Goal: Transaction & Acquisition: Purchase product/service

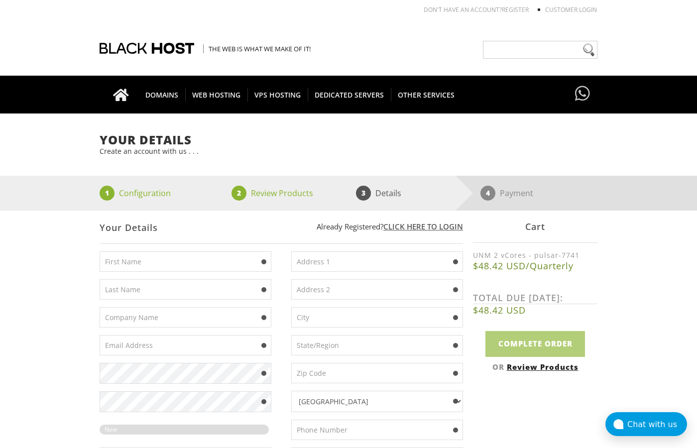
click at [208, 259] on input "text" at bounding box center [186, 261] width 172 height 20
type input "Mengrai"
click at [127, 293] on input "text" at bounding box center [186, 289] width 172 height 20
type input "Palathai"
click at [284, 272] on div "Afghanistan Aland Islands Albania Algeria American Samoa Andorra Angola Anguill…" at bounding box center [372, 363] width 182 height 224
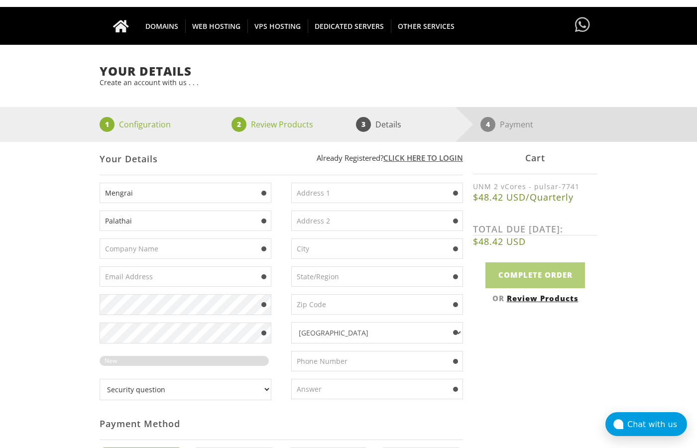
scroll to position [137, 0]
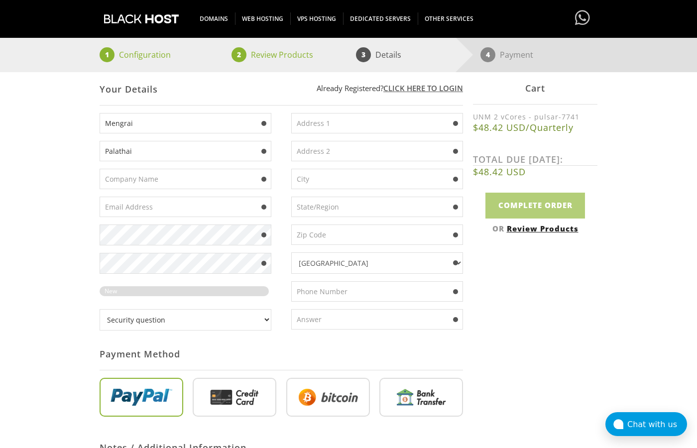
click at [329, 416] on input "radio" at bounding box center [328, 399] width 84 height 39
radio input "true"
click at [371, 133] on input "text" at bounding box center [377, 123] width 172 height 20
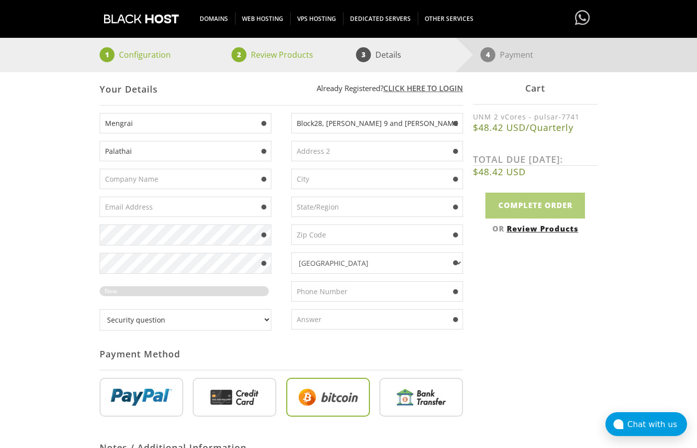
type input "Block28, Soi Chula 9 and Chula 40 Wangmai"
click at [362, 189] on input "text" at bounding box center [377, 179] width 172 height 20
type input "Pathumwan"
click at [333, 215] on input "text" at bounding box center [377, 207] width 172 height 20
type input "Bangkok"
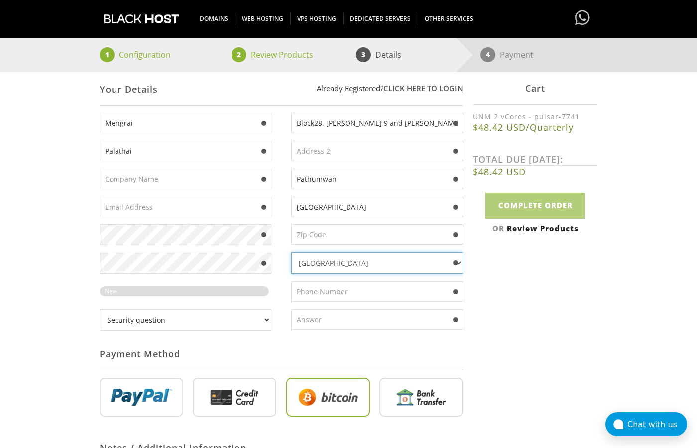
select select "TH"
click option "Thailand" at bounding box center [0, 0] width 0 height 0
click at [344, 241] on input "text" at bounding box center [377, 235] width 172 height 20
type input "10330"
click at [341, 294] on input "text" at bounding box center [377, 291] width 172 height 20
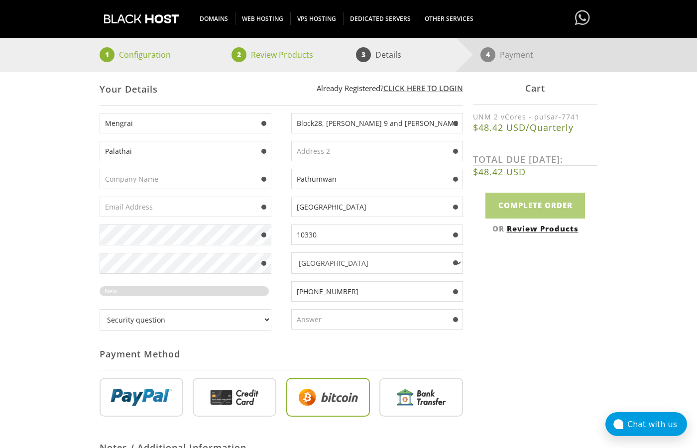
type input "+66 2 224 8918"
click at [100, 309] on select "Security question What's your favorite color? What is the first name of the per…" at bounding box center [186, 319] width 172 height 21
select select "1"
click option "What's your favorite color?" at bounding box center [0, 0] width 0 height 0
click at [327, 325] on input "text" at bounding box center [377, 319] width 172 height 20
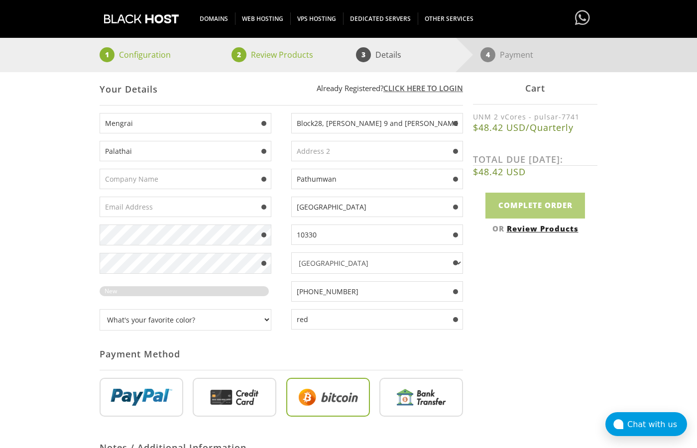
type input "red"
click at [169, 210] on input "text" at bounding box center [186, 207] width 172 height 20
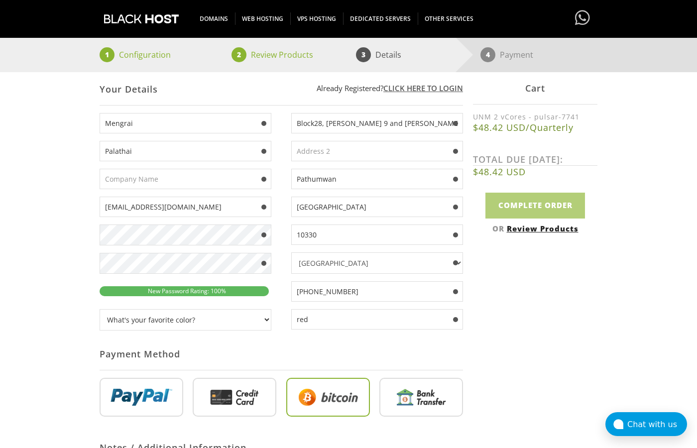
type input "palathai2201@mailum.com"
click at [287, 355] on div "Payment Method" at bounding box center [281, 354] width 363 height 32
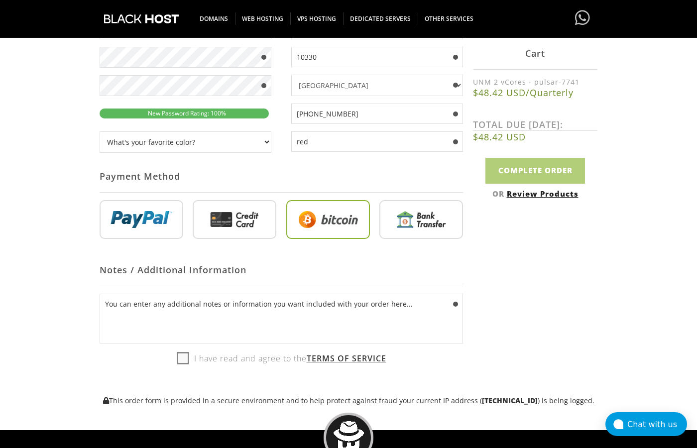
scroll to position [344, 0]
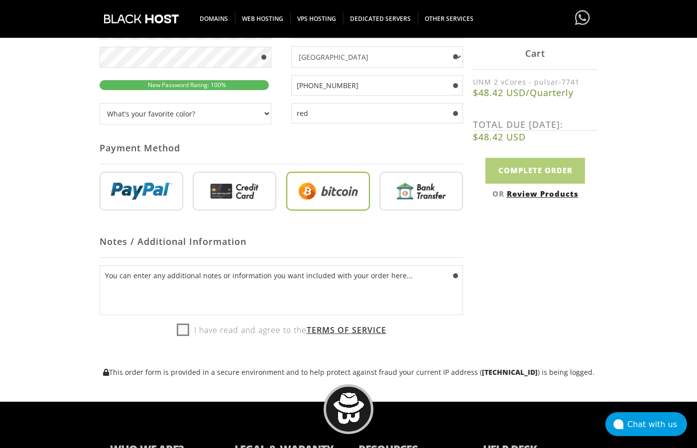
click at [184, 336] on label "I have read and agree to the Terms of Service" at bounding box center [282, 330] width 210 height 15
checkbox input "true"
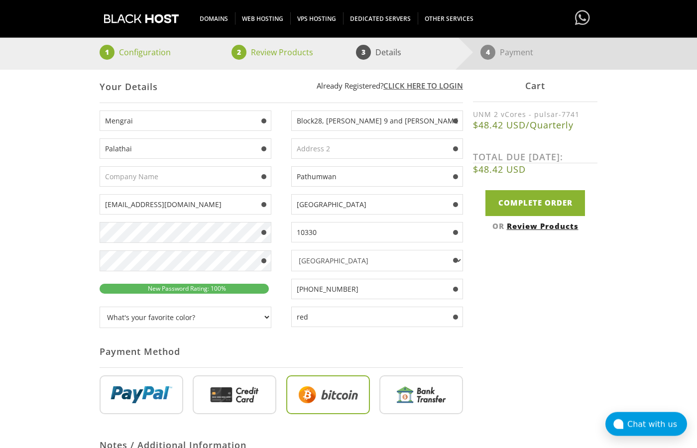
scroll to position [137, 0]
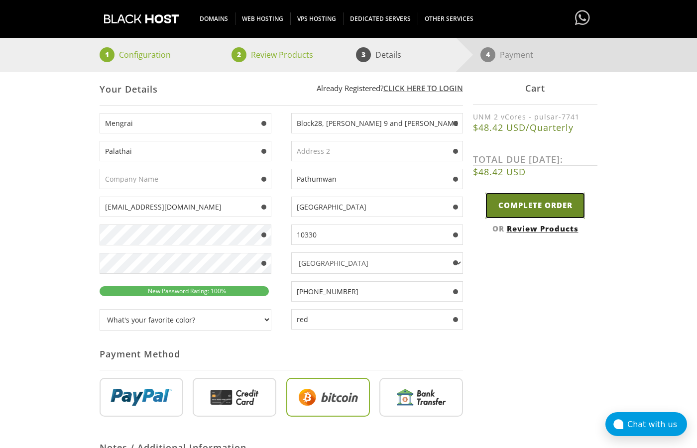
click at [517, 207] on input "Complete Order" at bounding box center [535, 205] width 100 height 25
type input "Please Wait..."
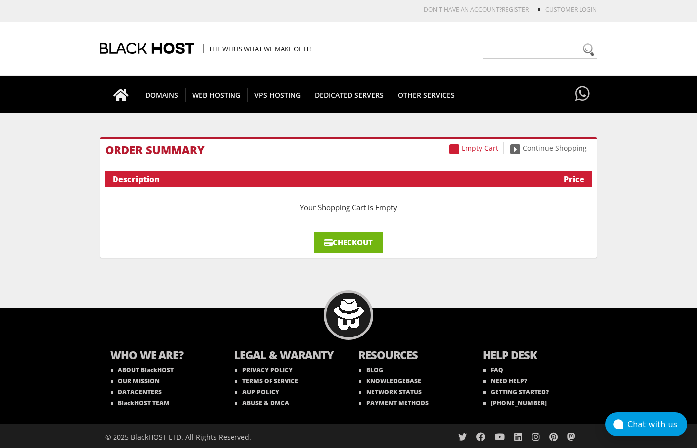
click at [335, 243] on link "Checkout" at bounding box center [349, 242] width 70 height 21
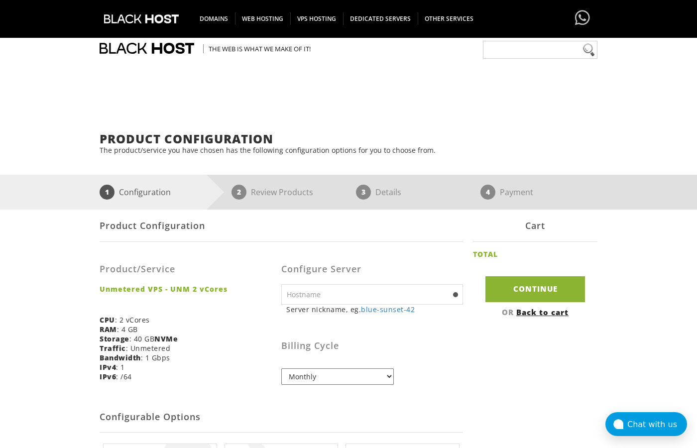
scroll to position [206, 0]
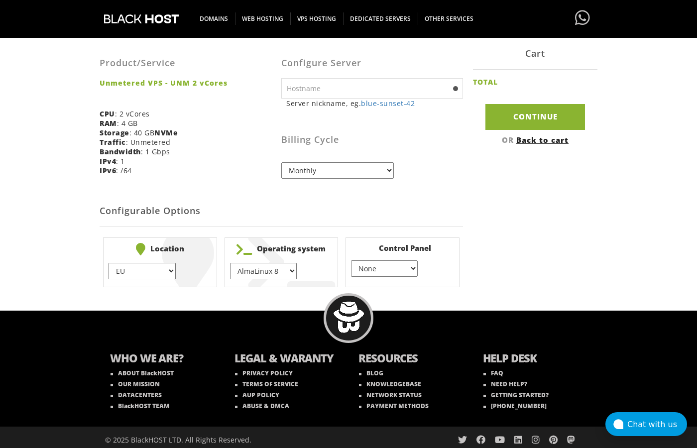
select select "1174"
click option "Ubuntu 22.04" at bounding box center [0, 0] width 0 height 0
click at [450, 204] on h2 "Configurable Options" at bounding box center [281, 211] width 363 height 30
click at [281, 162] on select "Monthly Quarterly (Save: ~5%) Semi-Annually (Save: ~10%) Annually (Save: ~15%) …" at bounding box center [337, 170] width 113 height 16
select select "quarterly"
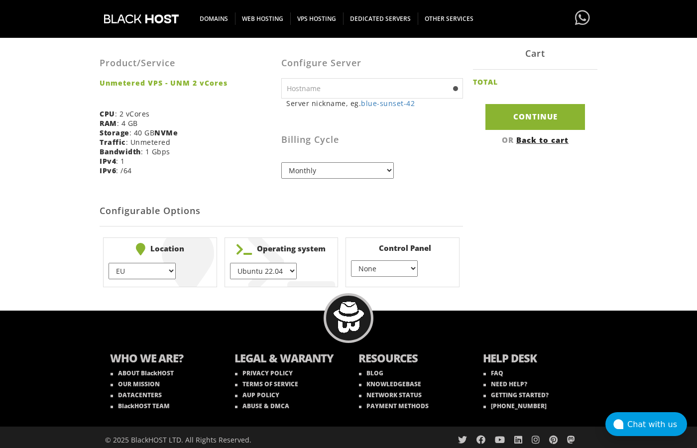
click option "Quarterly (Save: ~5%)" at bounding box center [0, 0] width 0 height 0
click at [385, 108] on link "blue-sunset-42" at bounding box center [388, 103] width 54 height 9
type input "blue-sunset-42"
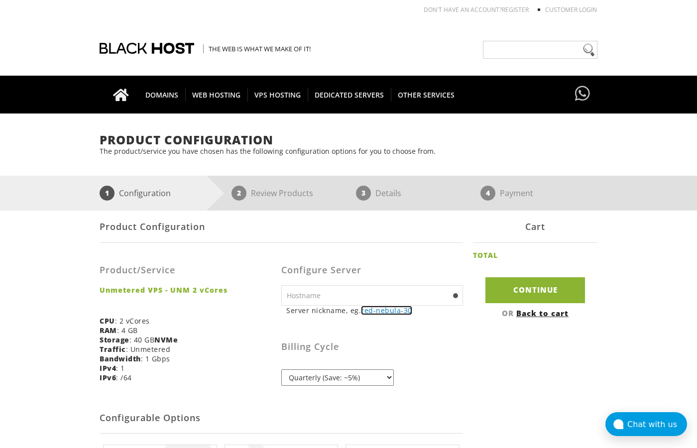
click at [380, 311] on link "red-nebula-30" at bounding box center [386, 310] width 51 height 9
drag, startPoint x: 303, startPoint y: 299, endPoint x: 260, endPoint y: 293, distance: 42.7
click at [281, 293] on input "red-nebula-30" at bounding box center [372, 295] width 182 height 20
type input "nebula-34"
click at [386, 348] on h3 "Billing Cycle" at bounding box center [372, 347] width 182 height 10
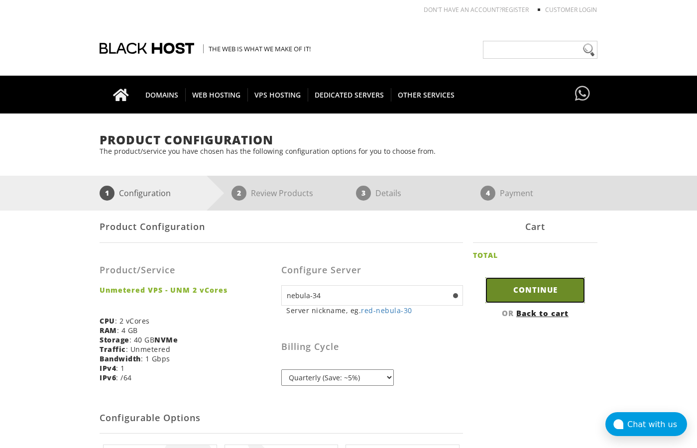
click at [538, 287] on input "Continue" at bounding box center [535, 289] width 100 height 25
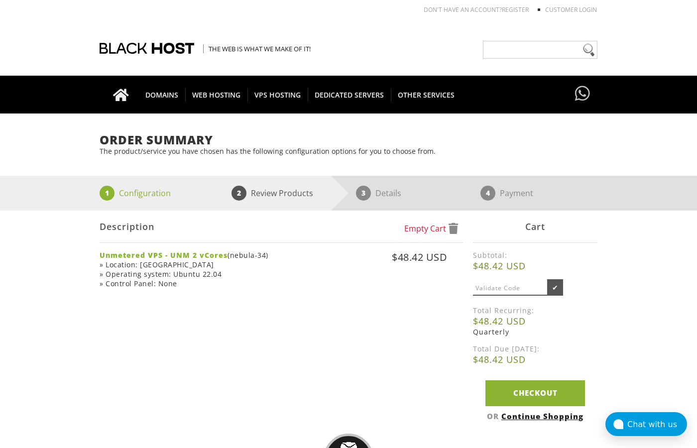
click at [401, 297] on div "Empty Cart Description Unmetered VPS - UNM 2 vCores (nebula-34) » Location: EU …" at bounding box center [281, 262] width 363 height 103
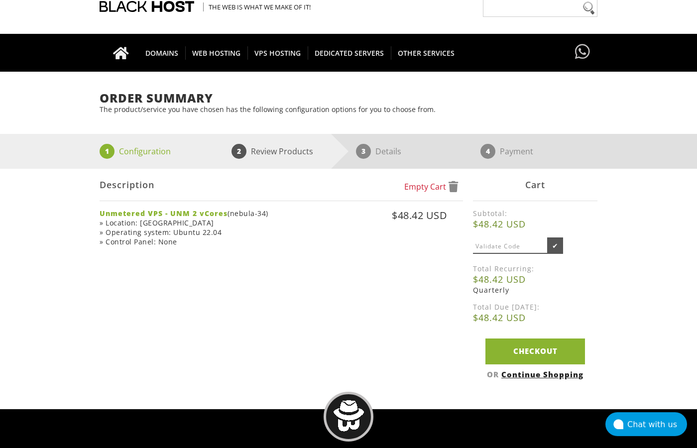
scroll to position [69, 0]
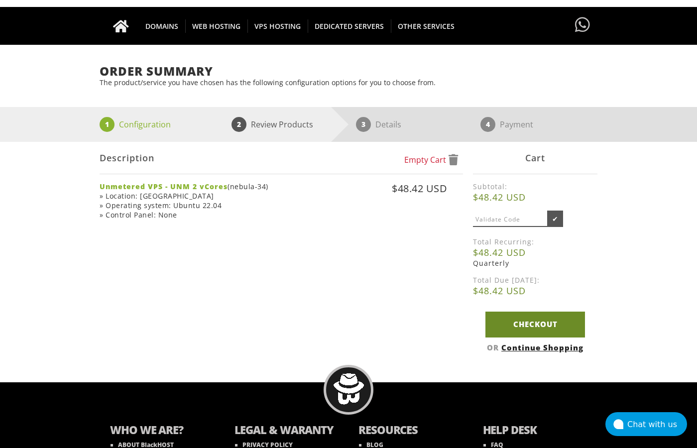
click at [515, 328] on link "Checkout" at bounding box center [535, 324] width 100 height 25
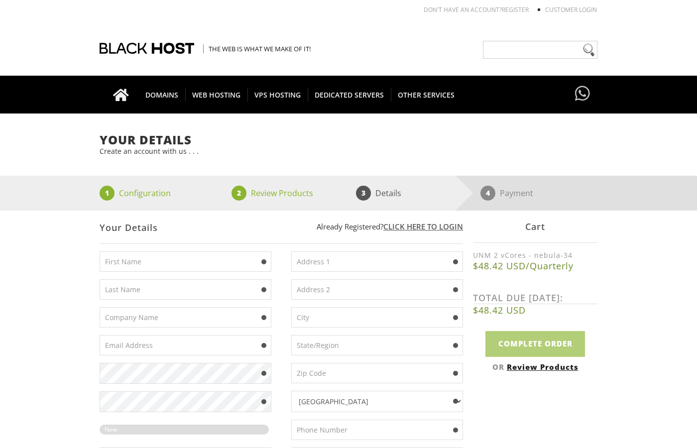
scroll to position [69, 0]
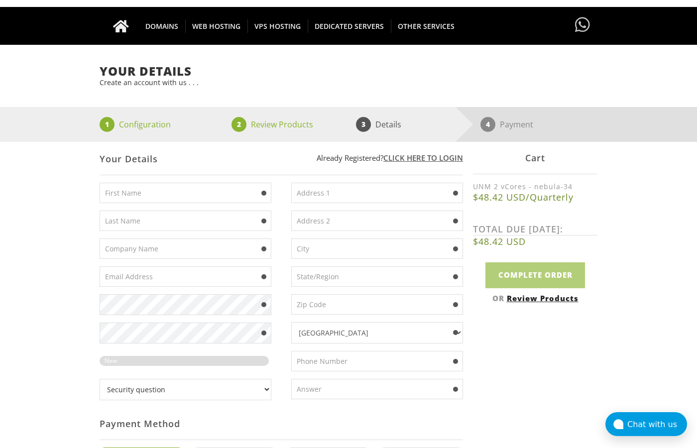
click at [129, 279] on input "text" at bounding box center [186, 276] width 172 height 20
type input "[EMAIL_ADDRESS][DOMAIN_NAME]"
click at [100, 379] on select "Security question What's your favorite color? What is the first name of the per…" at bounding box center [186, 389] width 172 height 21
select select "1"
click option "What's your favorite color?" at bounding box center [0, 0] width 0 height 0
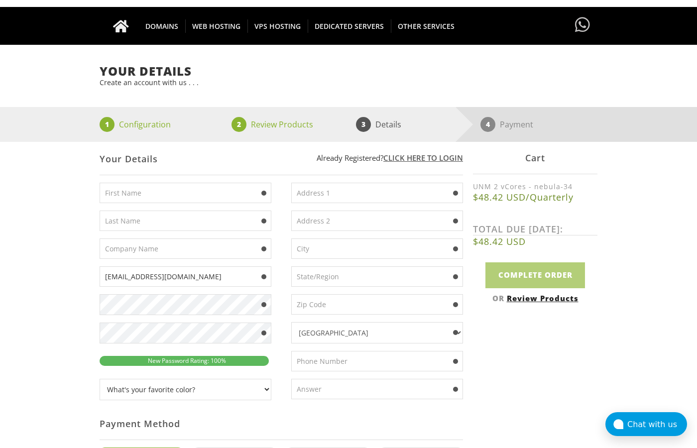
click at [355, 391] on input "text" at bounding box center [377, 389] width 172 height 20
type input "red"
click at [381, 311] on input "text" at bounding box center [377, 304] width 172 height 20
click at [371, 366] on input "text" at bounding box center [377, 361] width 172 height 20
type input "+66 2 224 8918"
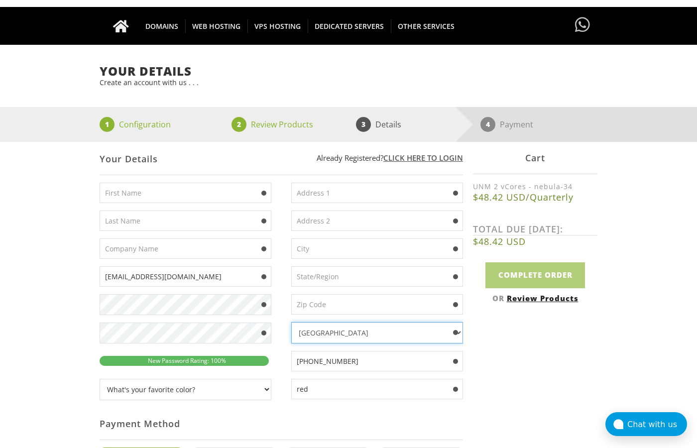
select select "TH"
click option "Thailand" at bounding box center [0, 0] width 0 height 0
click at [314, 310] on input "text" at bounding box center [377, 304] width 172 height 20
type input "10330"
click at [345, 287] on input "text" at bounding box center [377, 276] width 172 height 20
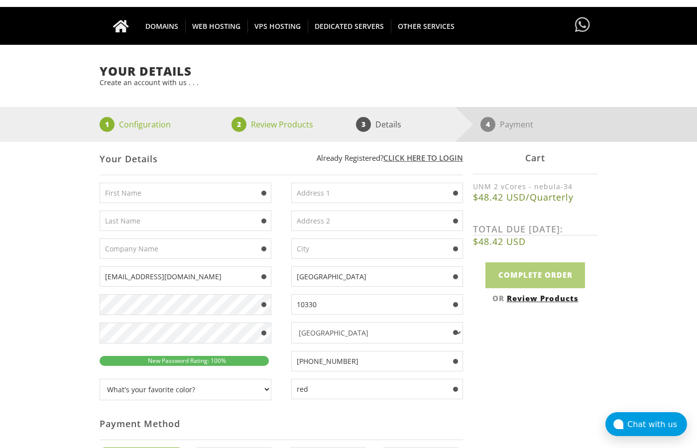
type input "Bangkok"
click at [358, 253] on input "text" at bounding box center [377, 248] width 172 height 20
type input "Pathumwan"
click at [318, 203] on input "text" at bounding box center [377, 193] width 172 height 20
type input "Block28, Soi Chula 9 and Chula 40 Wangmai"
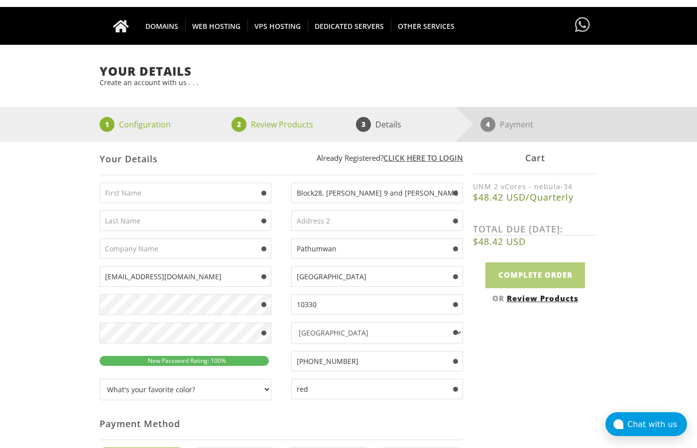
click at [144, 198] on input "text" at bounding box center [186, 193] width 172 height 20
type input "Mengrai"
click at [143, 227] on input "text" at bounding box center [186, 221] width 172 height 20
type input "Palathai"
click at [279, 284] on div "Mengrai Palathai palathai2201@mailum.com" at bounding box center [191, 295] width 182 height 225
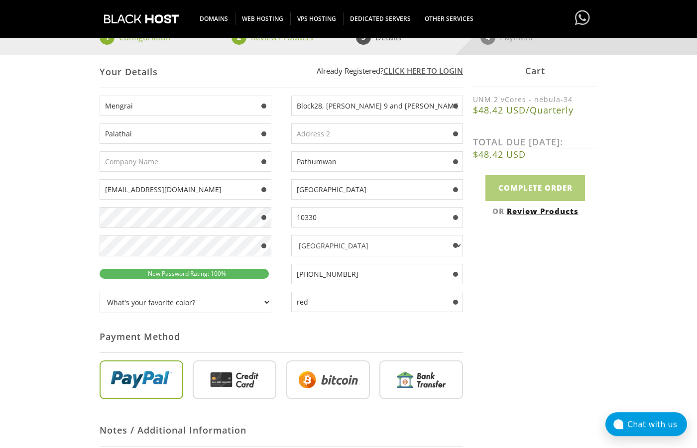
scroll to position [206, 0]
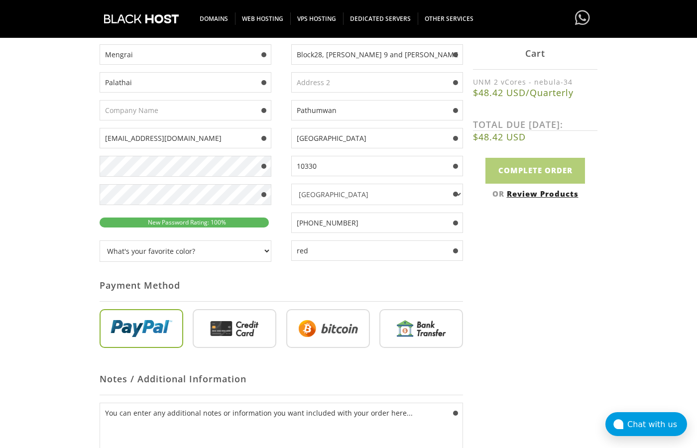
click at [350, 338] on input "radio" at bounding box center [328, 330] width 84 height 39
radio input "true"
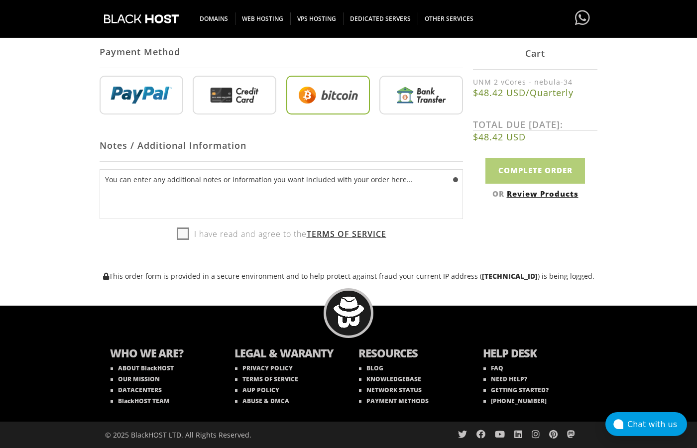
scroll to position [448, 0]
click at [227, 236] on label "I have read and agree to the Terms of Service" at bounding box center [282, 234] width 210 height 15
checkbox input "true"
click at [550, 174] on input "Complete Order" at bounding box center [535, 170] width 100 height 25
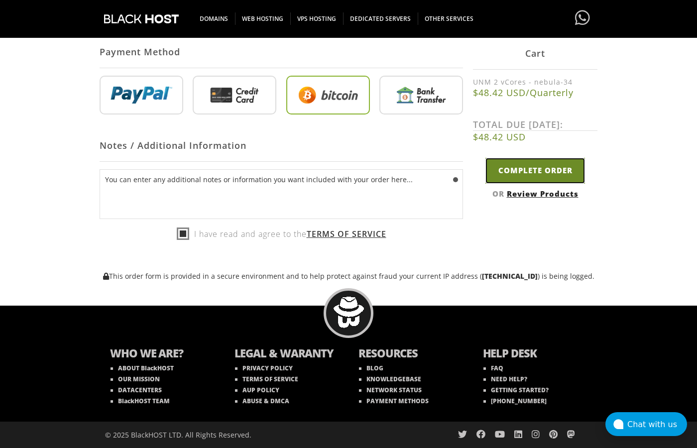
type input "Please Wait..."
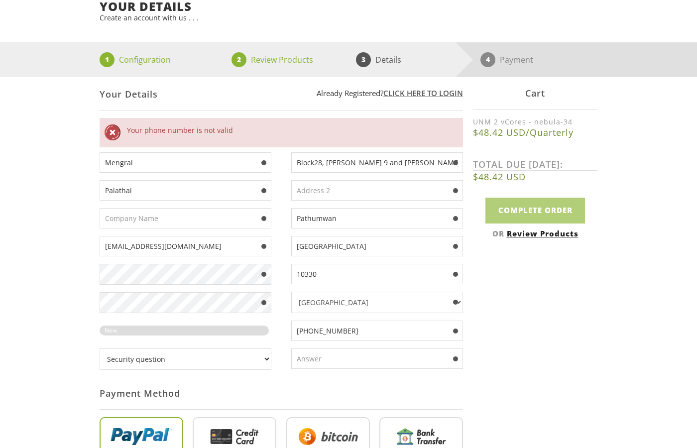
scroll to position [137, 0]
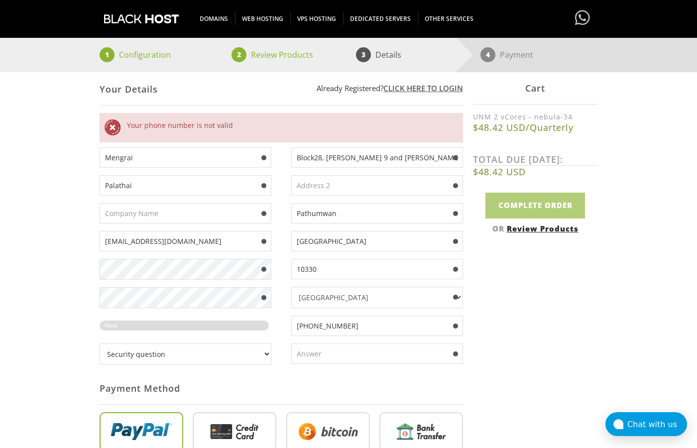
drag, startPoint x: 311, startPoint y: 332, endPoint x: 298, endPoint y: 333, distance: 13.5
click at [298, 333] on input "+66 2 224 8918" at bounding box center [377, 326] width 172 height 20
drag, startPoint x: 298, startPoint y: 333, endPoint x: 312, endPoint y: 334, distance: 14.5
click at [312, 334] on input "+66 2 224 8918" at bounding box center [377, 326] width 172 height 20
type input "2 224 8918"
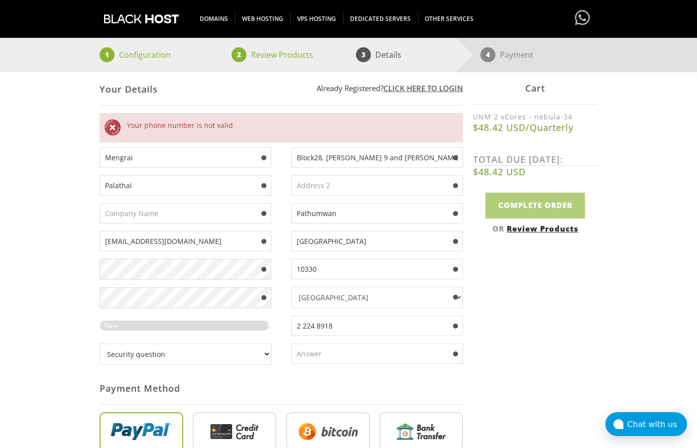
click at [580, 312] on div "Not Yet Registered? Click here to signup... Login Login Already Registered? Cli…" at bounding box center [349, 344] width 498 height 545
click at [100, 344] on select "Security question What's your favorite color? What is the first name of the per…" at bounding box center [186, 354] width 172 height 21
select select "1"
click option "What's your favorite color?" at bounding box center [0, 0] width 0 height 0
click at [306, 357] on input "text" at bounding box center [377, 354] width 172 height 20
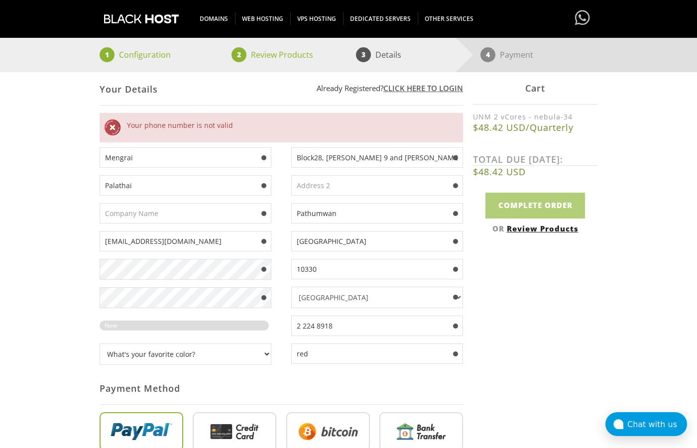
type input "red"
click at [593, 308] on div "Not Yet Registered? Click here to signup... Login Login Already Registered? Cli…" at bounding box center [349, 344] width 498 height 545
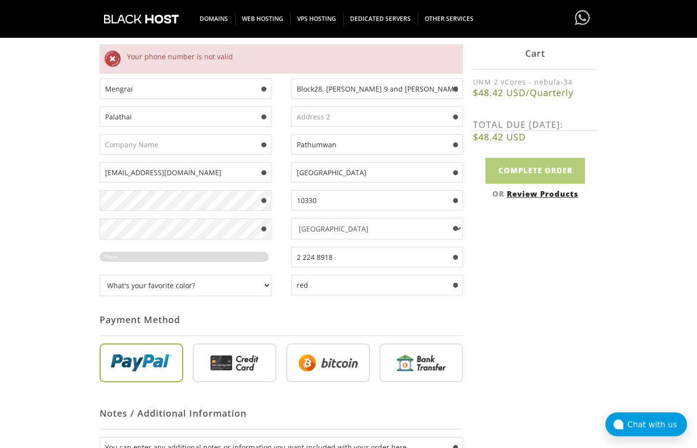
scroll to position [275, 0]
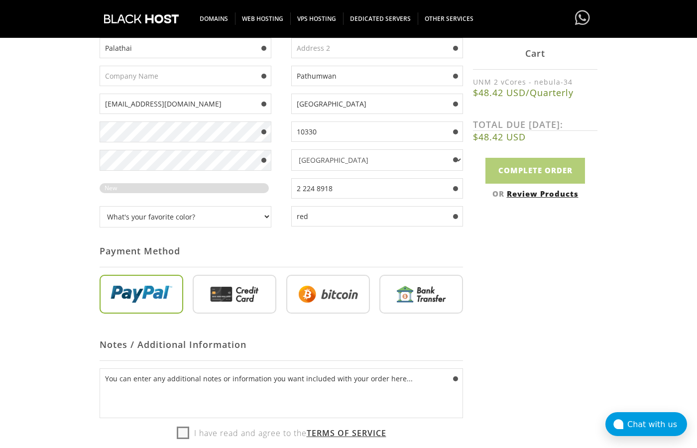
click at [335, 284] on input "radio" at bounding box center [328, 296] width 84 height 39
click at [311, 312] on input "radio" at bounding box center [328, 296] width 84 height 39
click at [181, 441] on label "I have read and agree to the Terms of Service" at bounding box center [282, 433] width 210 height 15
checkbox input "true"
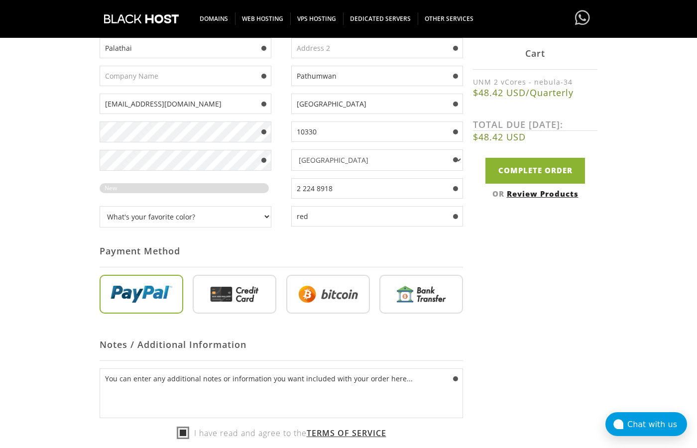
click at [325, 305] on input "radio" at bounding box center [328, 296] width 84 height 39
click at [324, 292] on input "radio" at bounding box center [328, 296] width 84 height 39
click at [245, 300] on input "radio" at bounding box center [235, 296] width 84 height 39
radio input "true"
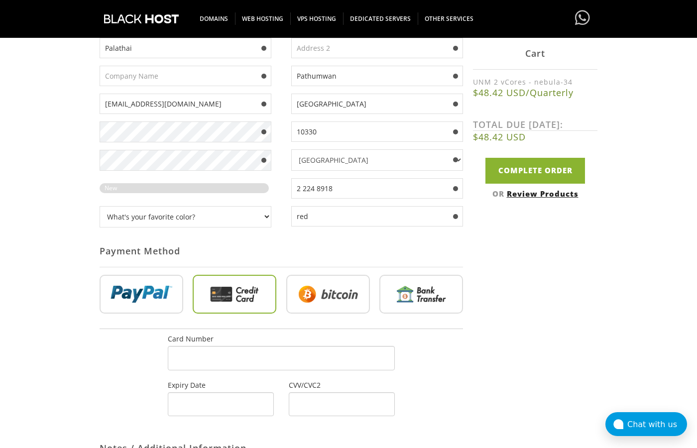
click at [353, 300] on input "radio" at bounding box center [328, 296] width 84 height 39
radio input "true"
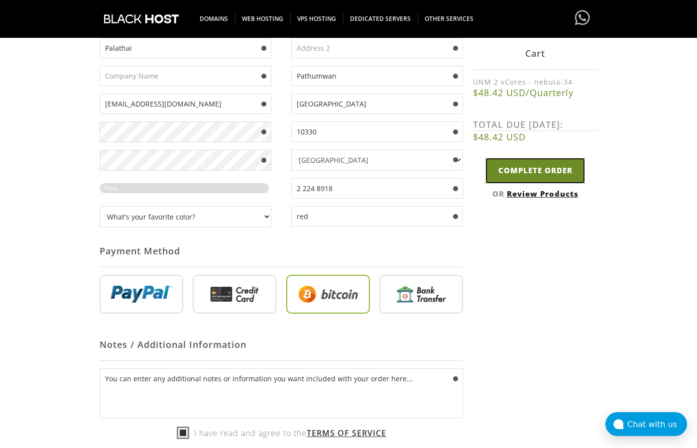
click at [530, 173] on input "Complete Order" at bounding box center [535, 170] width 100 height 25
type input "Please Wait..."
